Goal: Task Accomplishment & Management: Use online tool/utility

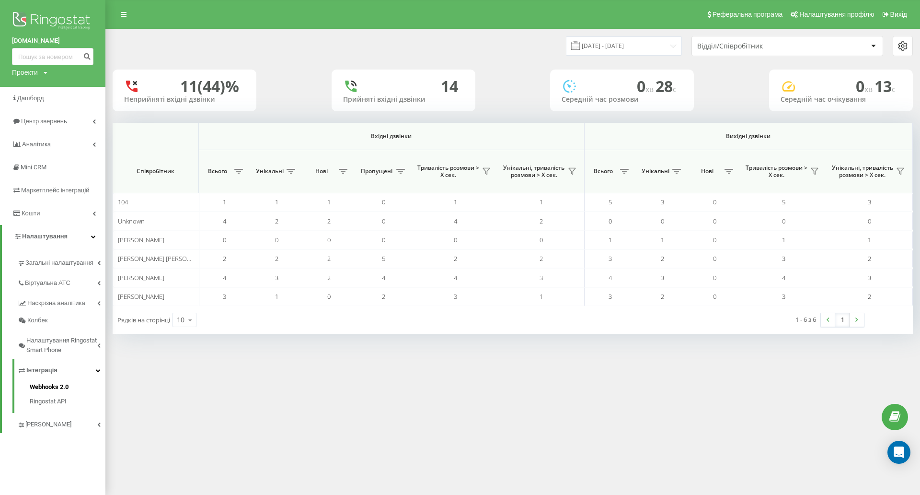
click at [51, 386] on span "Webhooks 2.0" at bounding box center [49, 387] width 39 height 10
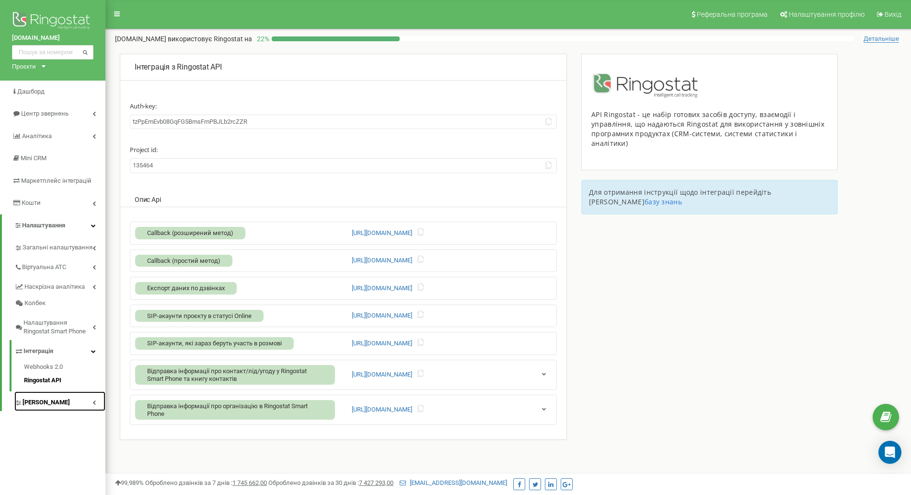
click at [98, 405] on link "[PERSON_NAME]" at bounding box center [59, 401] width 91 height 20
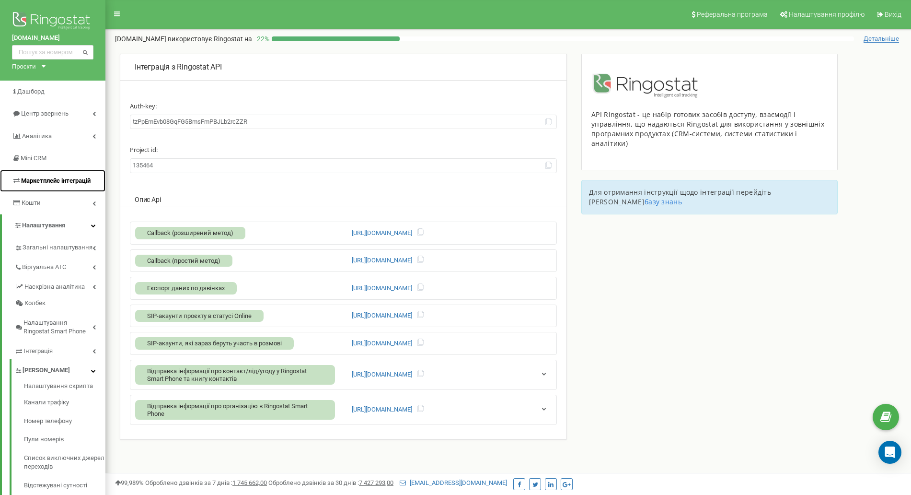
click at [69, 181] on span "Маркетплейс інтеграцій" at bounding box center [55, 180] width 69 height 7
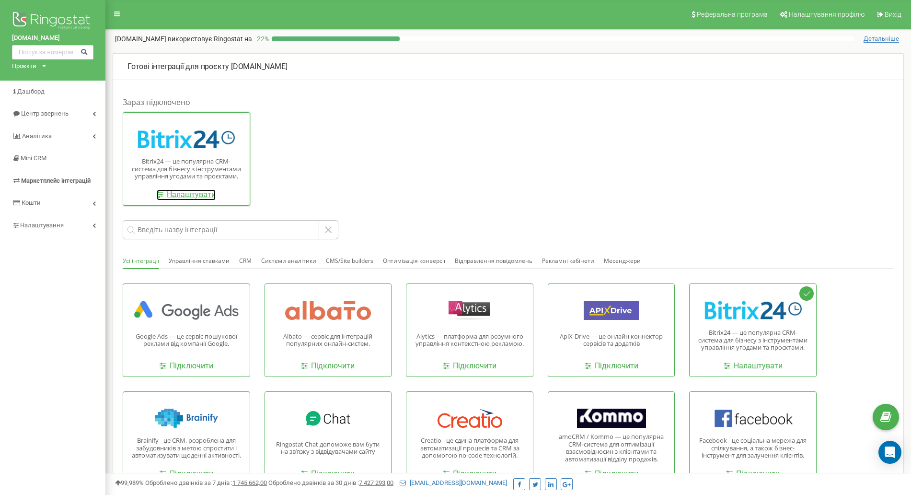
click at [181, 196] on link "Налаштувати" at bounding box center [186, 194] width 59 height 11
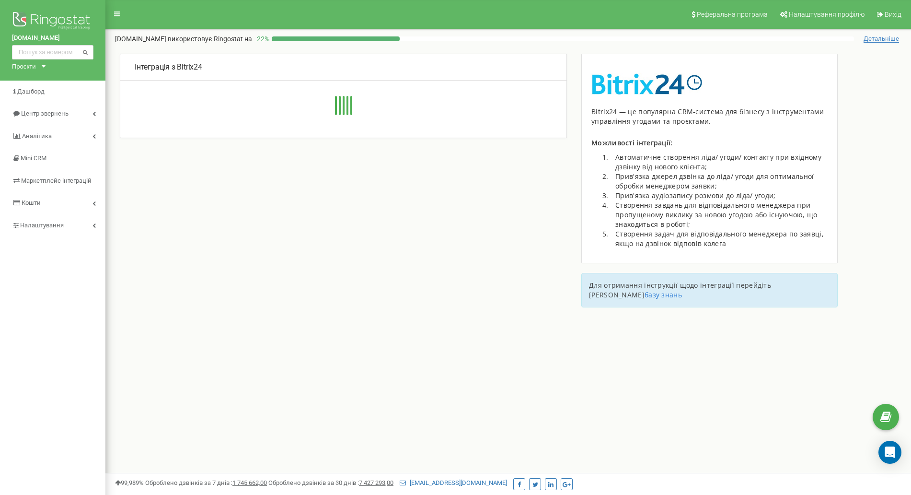
type input "[URL][DOMAIN_NAME]"
type input "49"
type input "604s7rsidoztpt71"
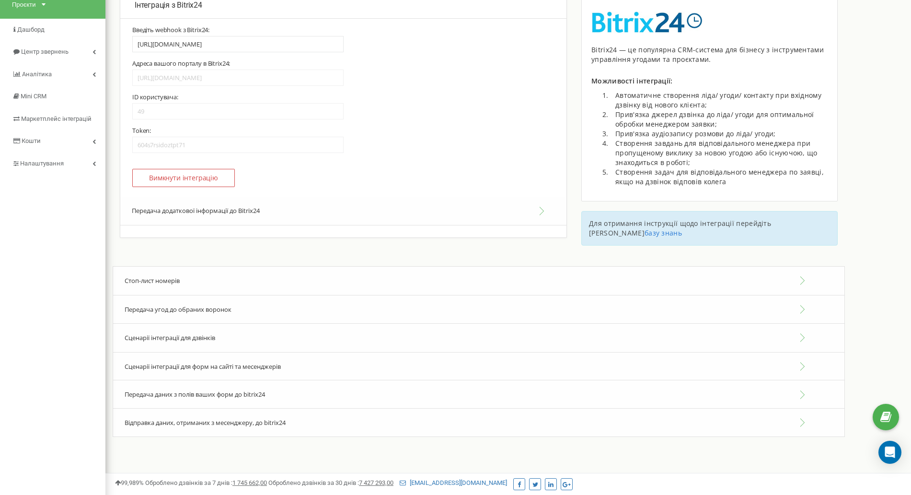
scroll to position [81, 0]
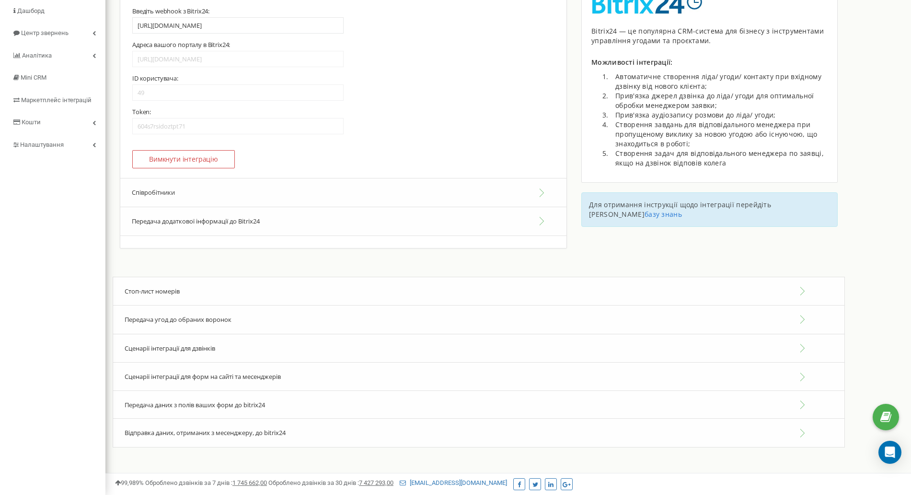
click at [538, 192] on button "Співробітники" at bounding box center [343, 192] width 446 height 29
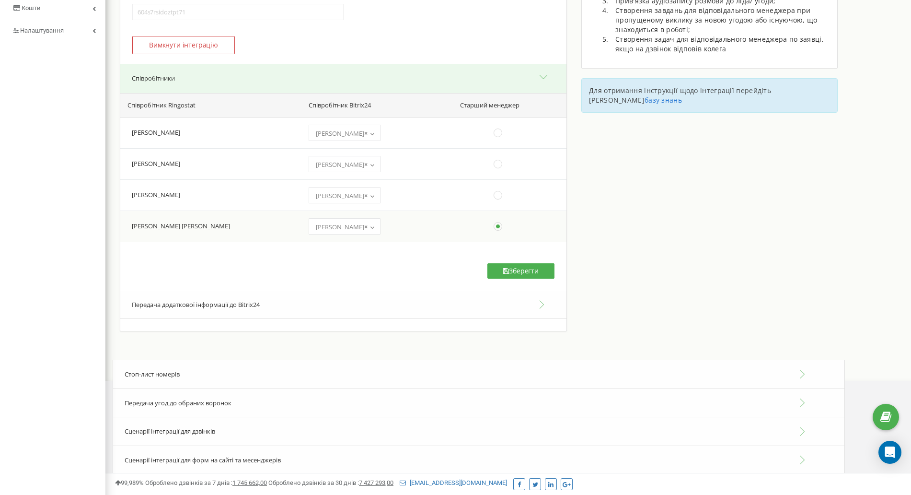
scroll to position [259, 0]
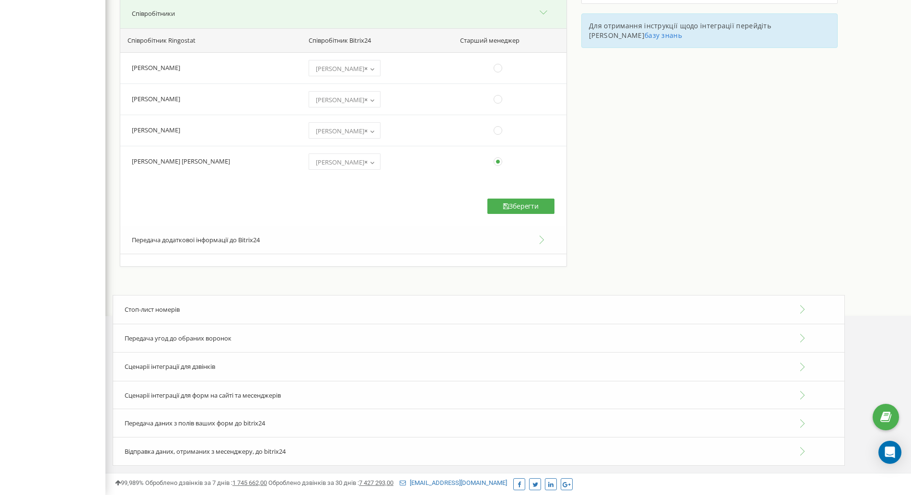
click at [199, 371] on div "Сценарії інтеграції для дзвінків" at bounding box center [479, 366] width 732 height 29
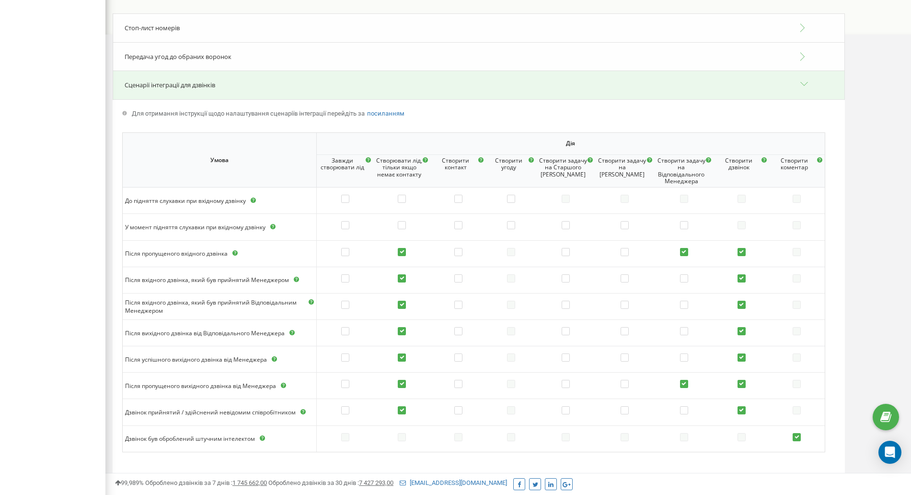
scroll to position [660, 0]
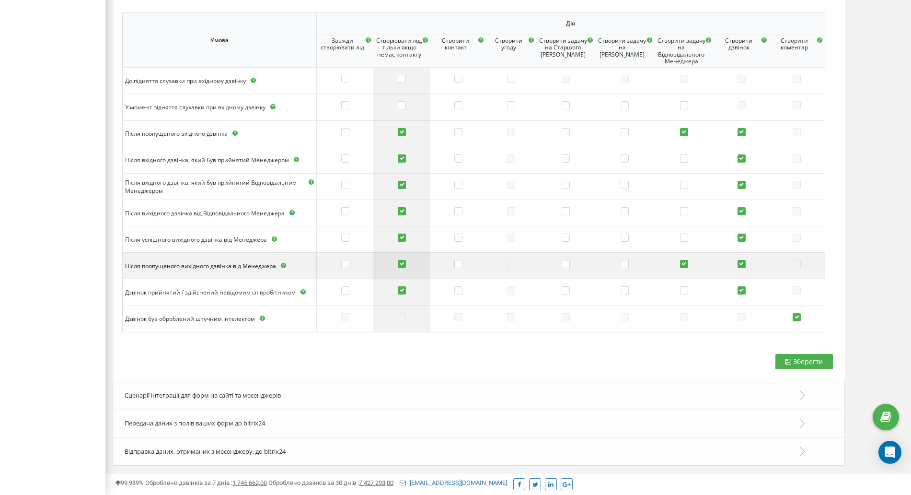
click at [405, 260] on label at bounding box center [402, 265] width 8 height 10
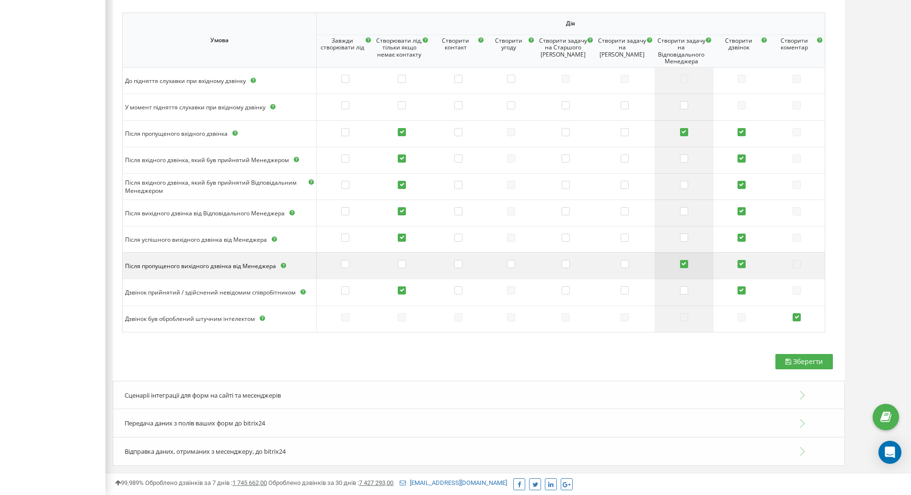
click at [684, 264] on label at bounding box center [684, 265] width 8 height 10
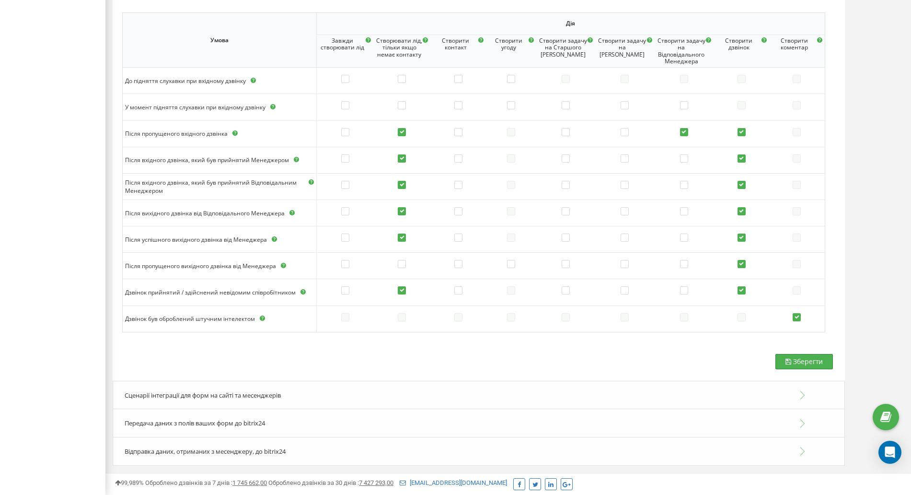
drag, startPoint x: 819, startPoint y: 364, endPoint x: 783, endPoint y: 363, distance: 36.0
click at [818, 363] on span "Зберегти" at bounding box center [808, 361] width 30 height 9
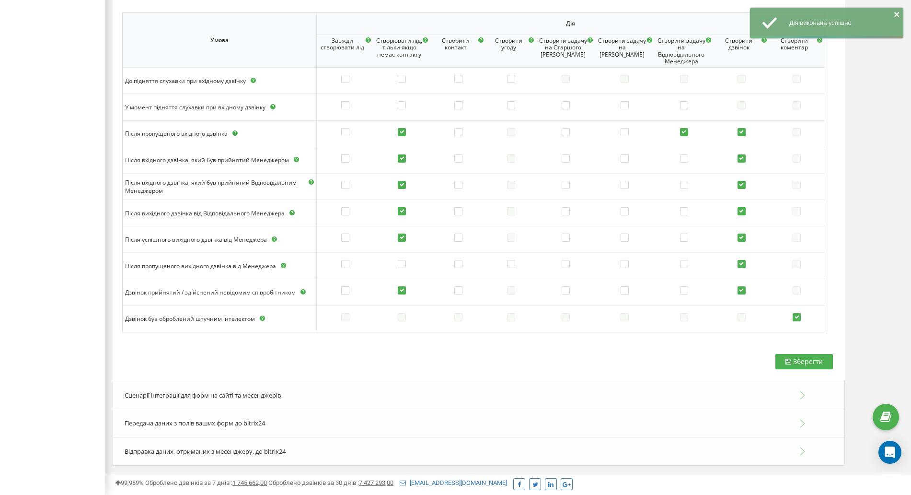
click at [267, 403] on div "Сценарії інтеграції для форм на сайті та месенджерів" at bounding box center [479, 394] width 732 height 29
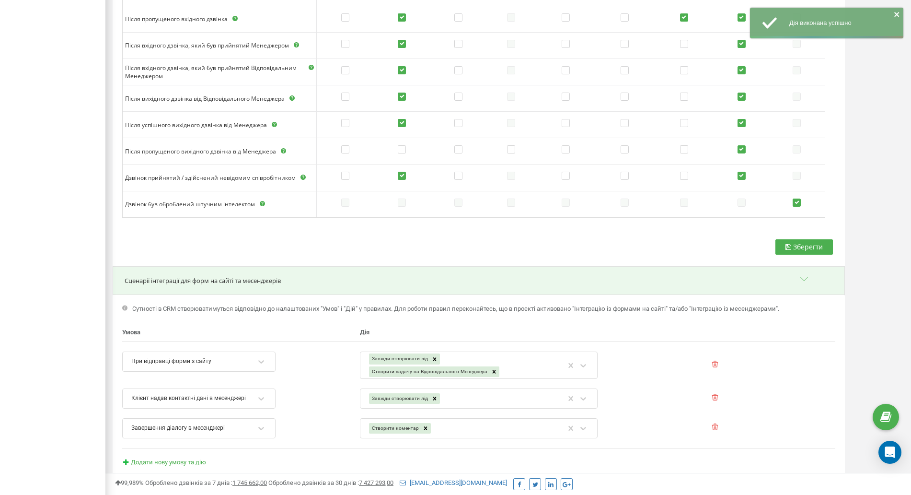
scroll to position [867, 0]
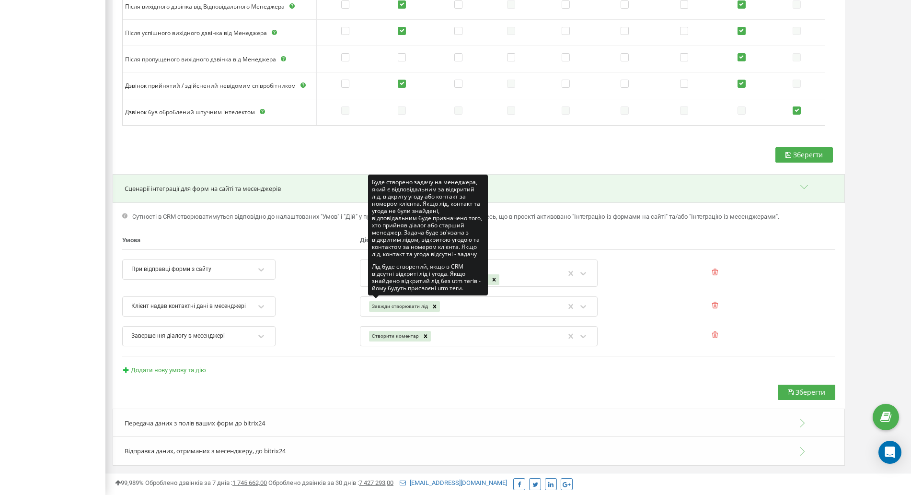
click at [671, 338] on li "Завершення діалогу в месенджері Створити коментар To pick up a draggable item, …" at bounding box center [478, 336] width 713 height 20
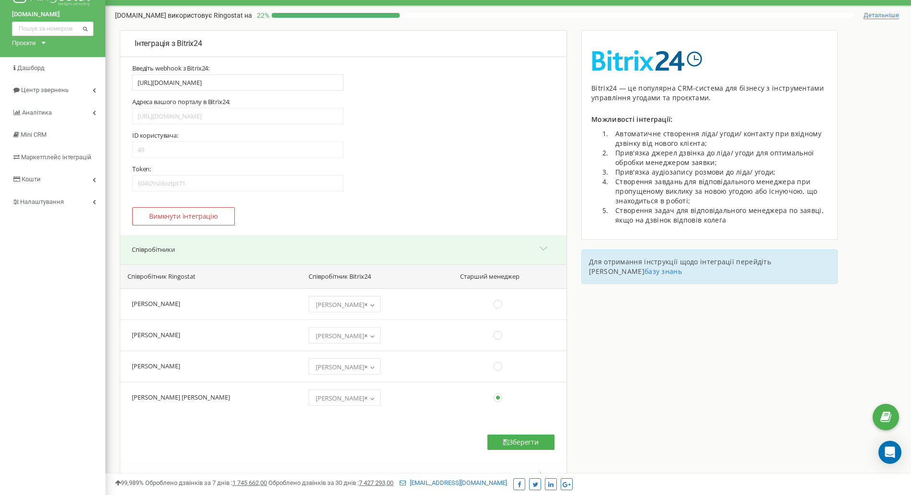
scroll to position [0, 0]
